Goal: Information Seeking & Learning: Learn about a topic

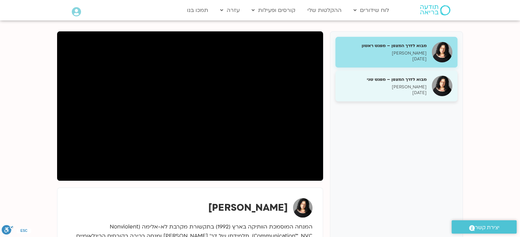
click at [369, 94] on p "21/08/2025" at bounding box center [383, 93] width 86 height 6
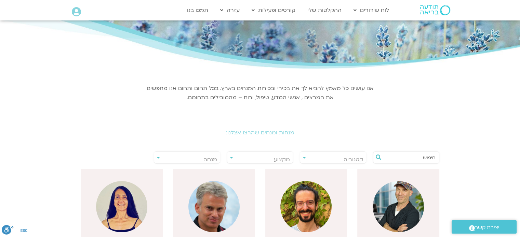
scroll to position [34, 0]
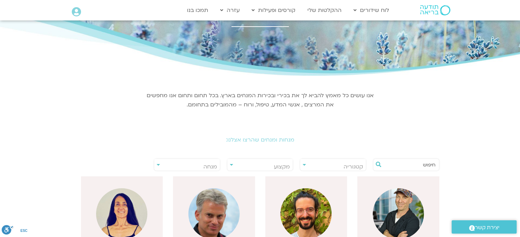
click at [274, 141] on h2 "מנחות ומנחים שהרצו אצלנו:" at bounding box center [260, 140] width 383 height 6
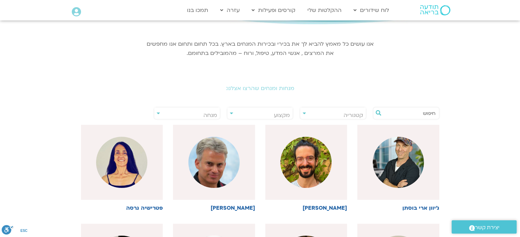
scroll to position [86, 0]
click at [415, 116] on input "text" at bounding box center [409, 113] width 52 height 12
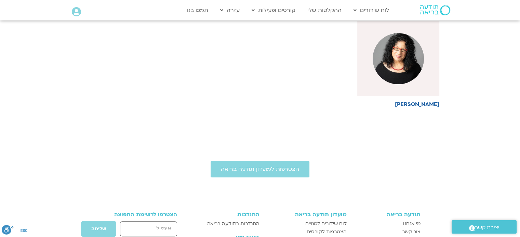
scroll to position [190, 0]
type input "ארנינה"
click at [416, 62] on img at bounding box center [397, 58] width 51 height 51
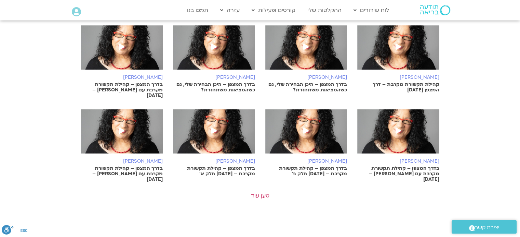
scroll to position [421, 0]
click at [264, 192] on link "טען עוד" at bounding box center [260, 196] width 18 height 8
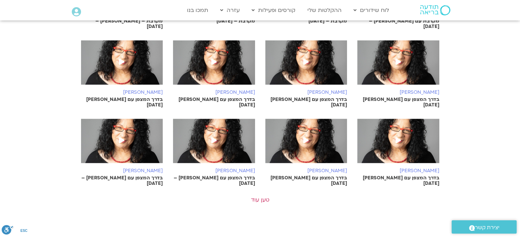
scroll to position [740, 0]
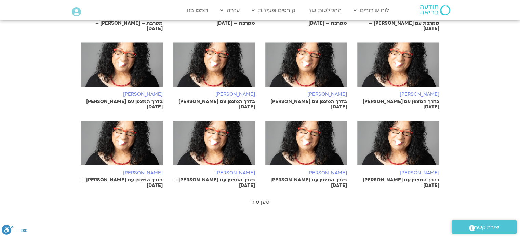
click at [263, 199] on link "טען עוד" at bounding box center [260, 203] width 18 height 8
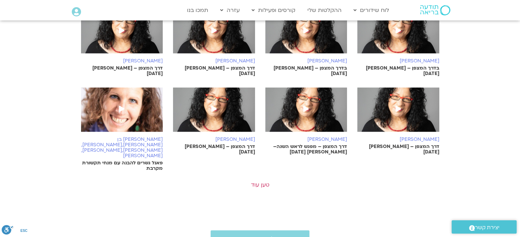
scroll to position [1111, 0]
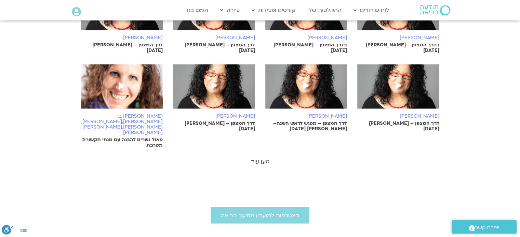
click at [255, 158] on link "טען עוד" at bounding box center [260, 162] width 18 height 8
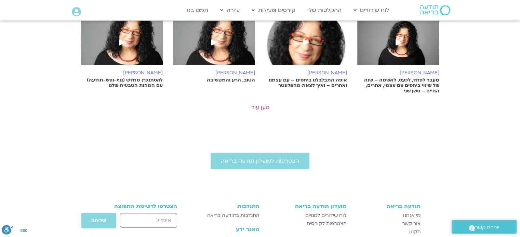
scroll to position [1491, 0]
click at [260, 104] on link "טען עוד" at bounding box center [260, 108] width 18 height 8
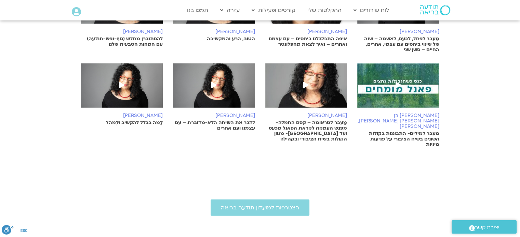
scroll to position [1530, 0]
